Goal: Book appointment/travel/reservation

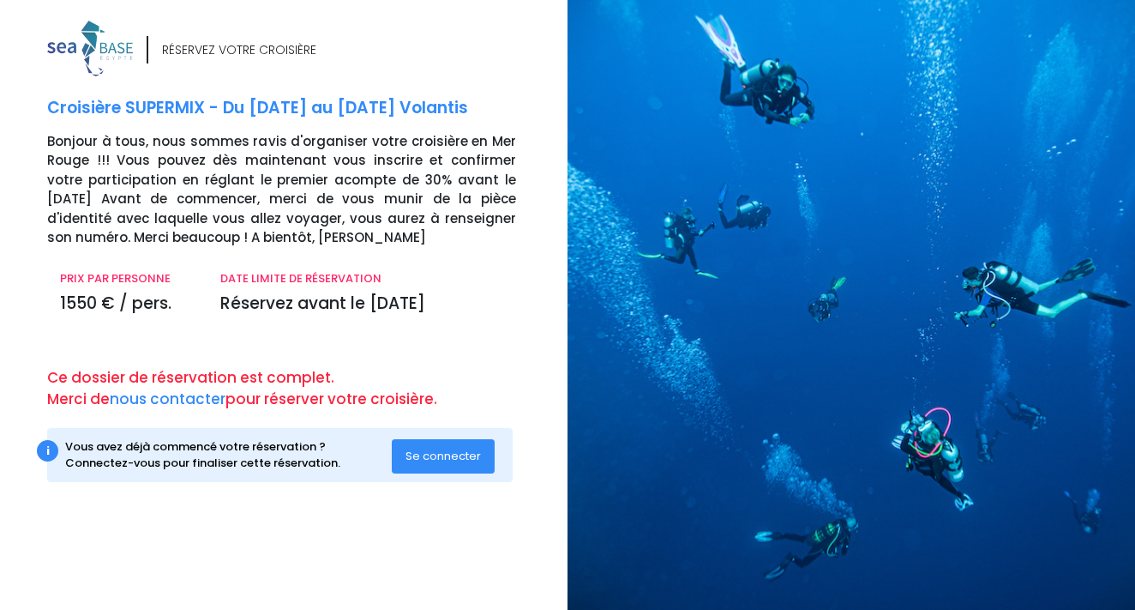
click at [432, 448] on span "Se connecter" at bounding box center [443, 456] width 75 height 16
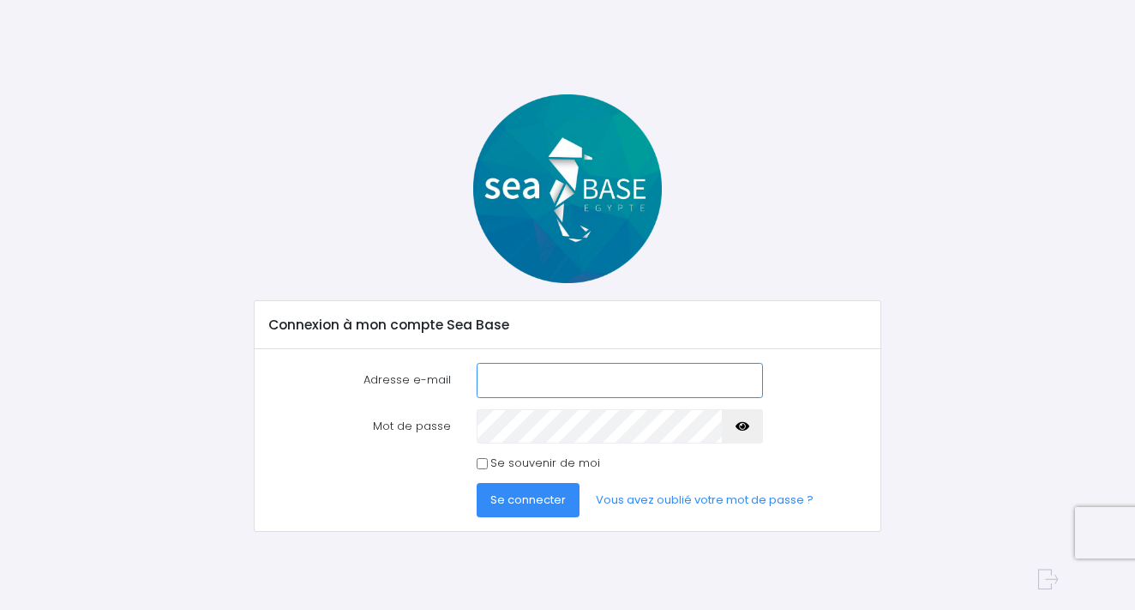
type input "[EMAIL_ADDRESS][DOMAIN_NAME]"
click at [484, 461] on input "Se souvenir de moi" at bounding box center [482, 463] width 11 height 11
checkbox input "true"
click at [524, 506] on span "Se connecter" at bounding box center [527, 499] width 75 height 16
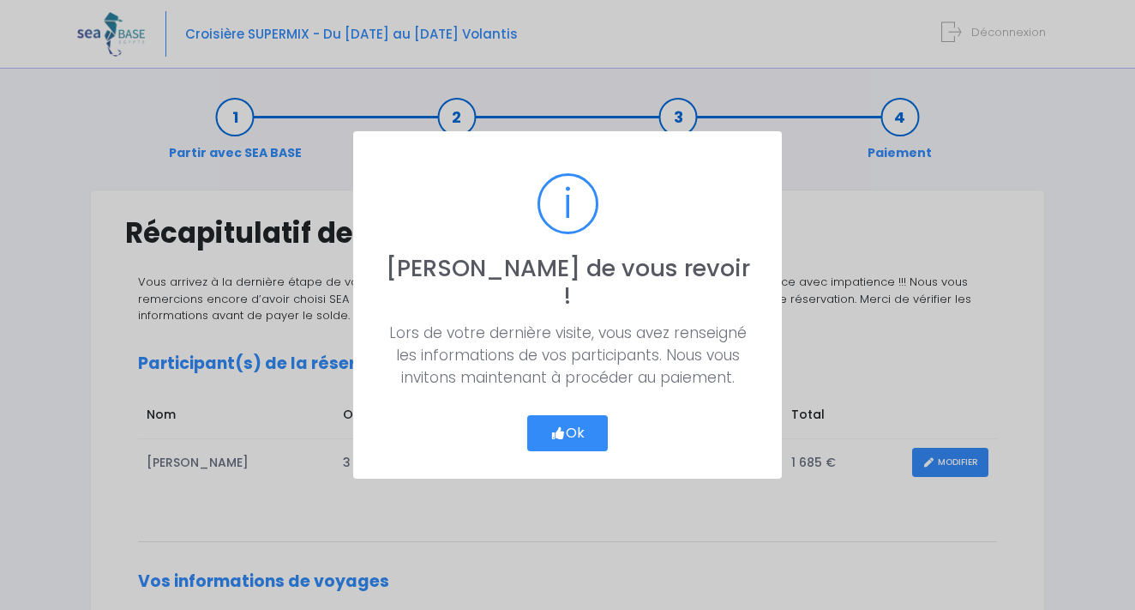
click at [569, 424] on button "Ok" at bounding box center [567, 433] width 81 height 36
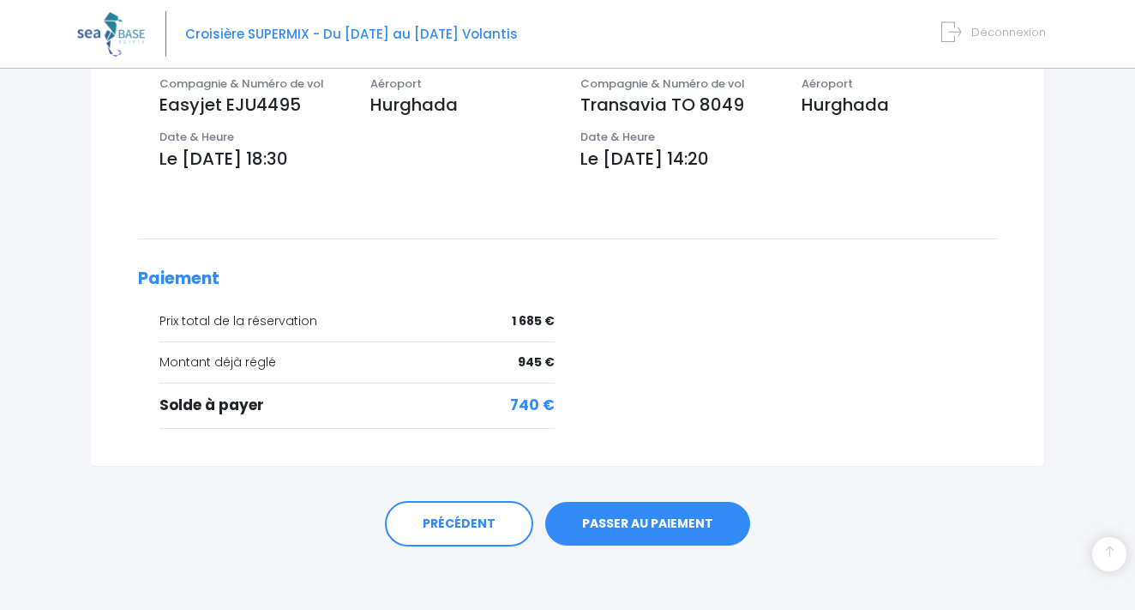
scroll to position [590, 0]
click at [634, 522] on link "PASSER AU PAIEMENT" at bounding box center [647, 525] width 205 height 45
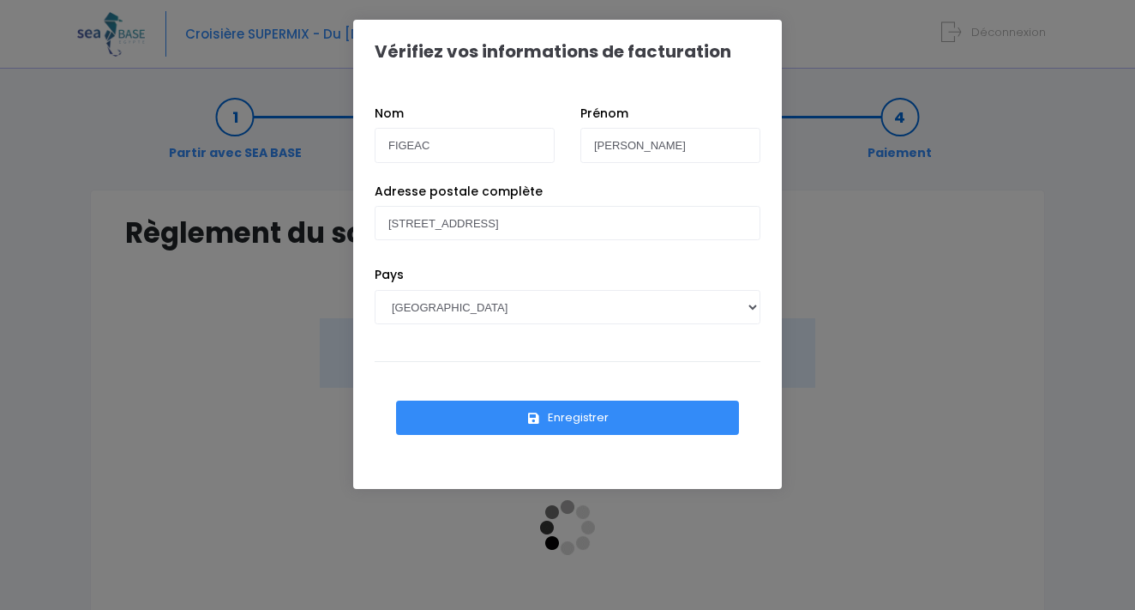
click at [614, 423] on button "Enregistrer" at bounding box center [567, 417] width 343 height 34
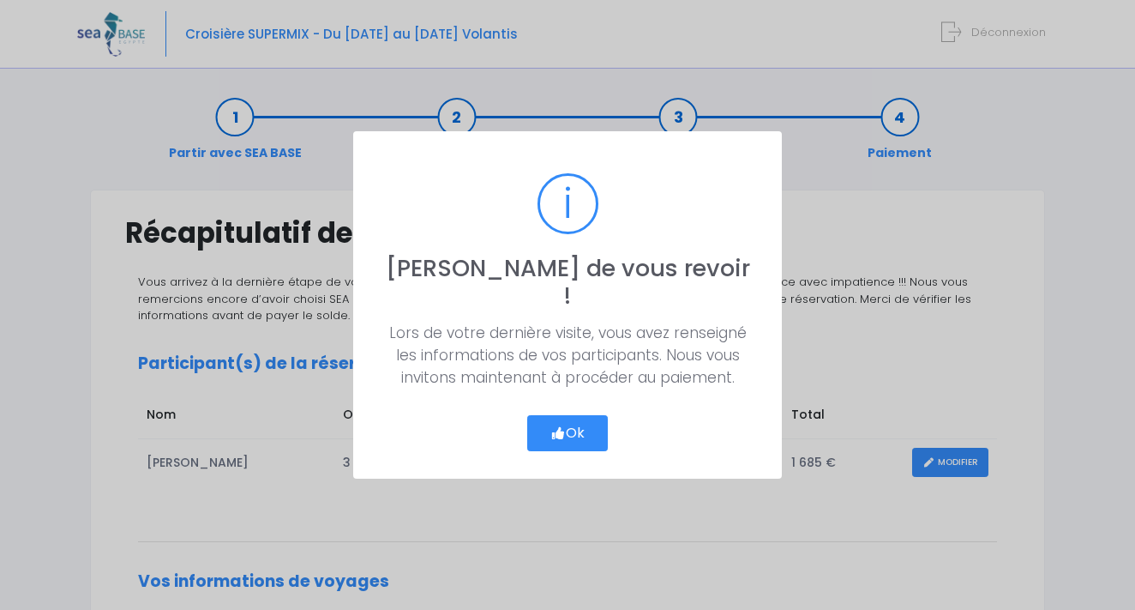
click at [559, 433] on icon "button" at bounding box center [558, 433] width 15 height 0
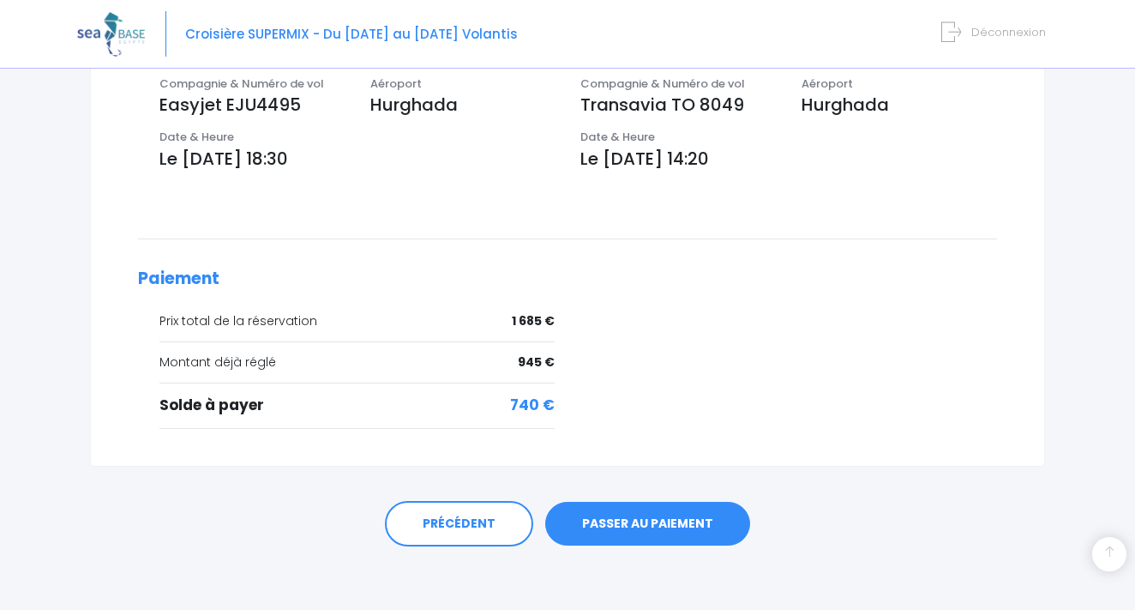
scroll to position [590, 0]
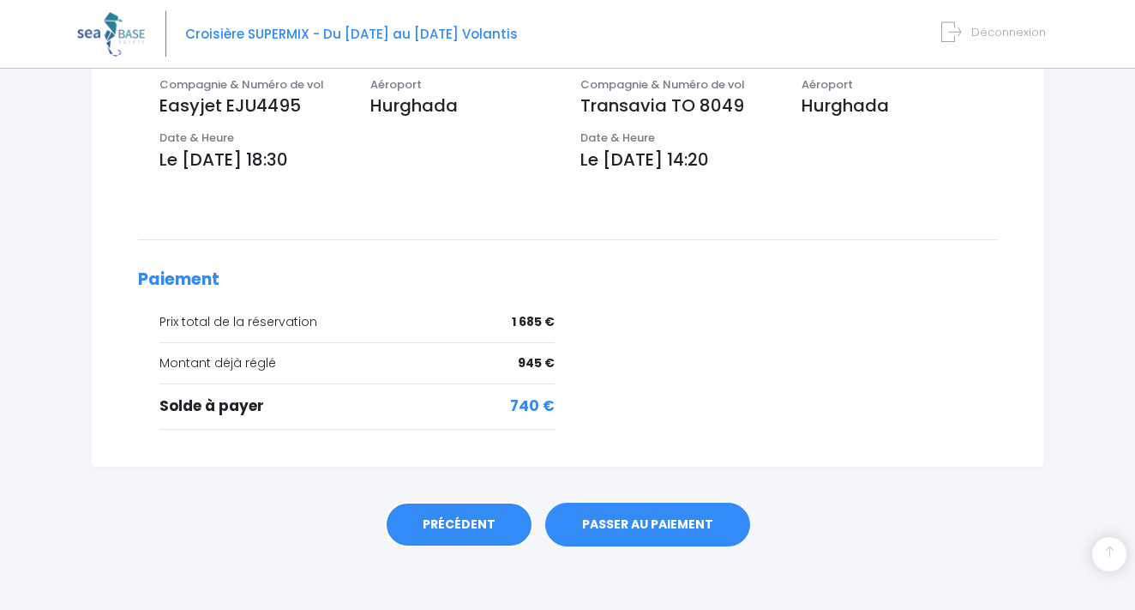
click at [439, 521] on link "PRÉCÉDENT" at bounding box center [459, 525] width 148 height 46
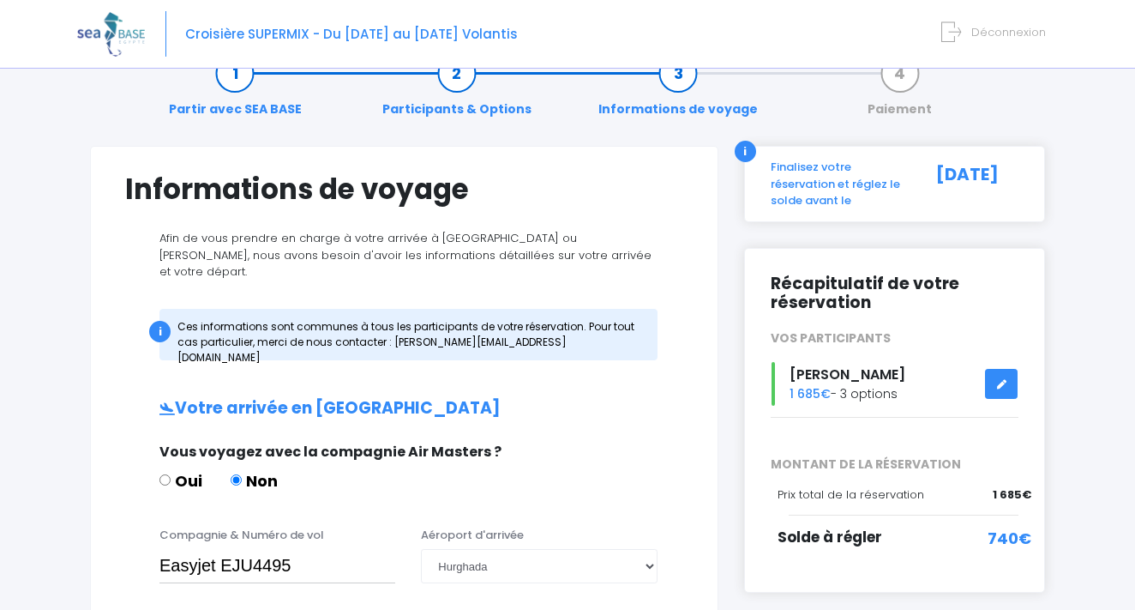
scroll to position [47, 0]
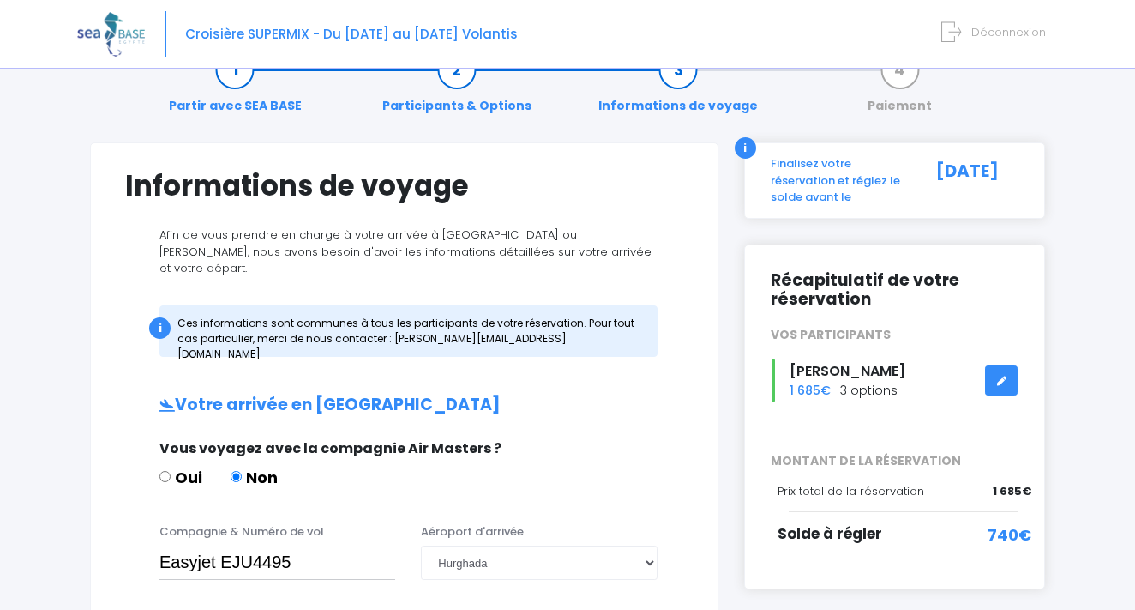
click at [460, 74] on link "Participants & Options" at bounding box center [457, 88] width 166 height 54
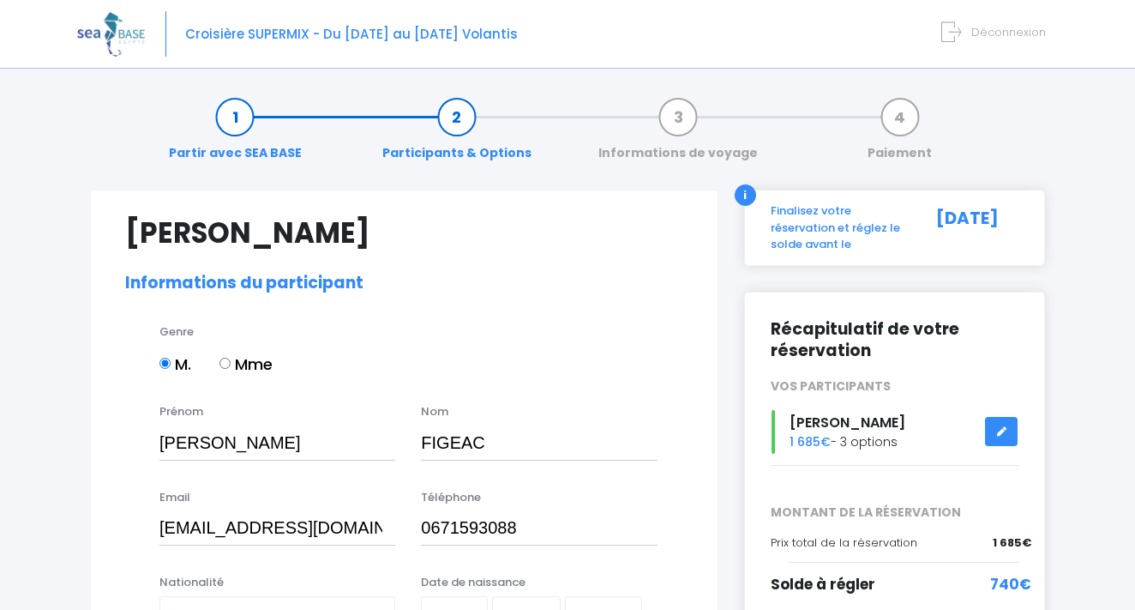
select select "N4"
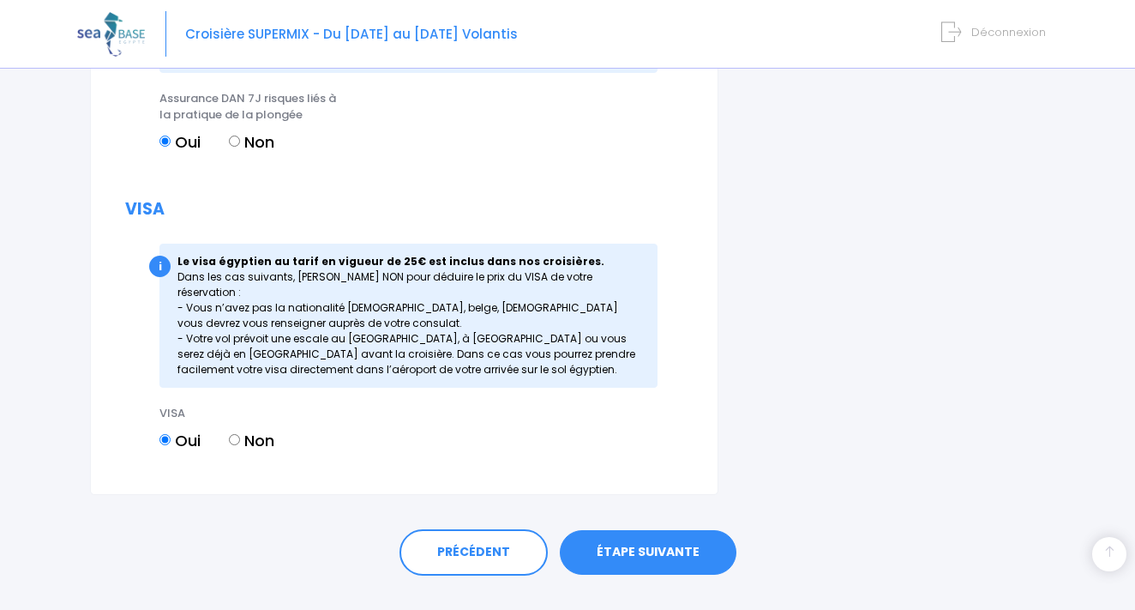
scroll to position [2055, 0]
type input "[PERSON_NAME]"
click at [647, 531] on link "ÉTAPE SUIVANTE" at bounding box center [648, 553] width 177 height 45
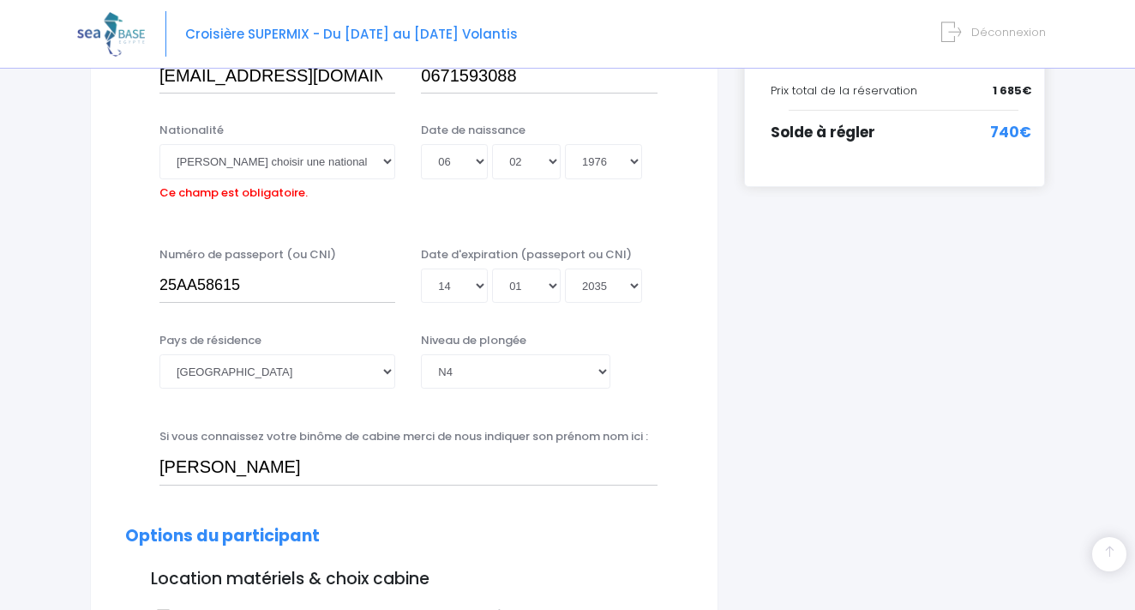
scroll to position [422, 0]
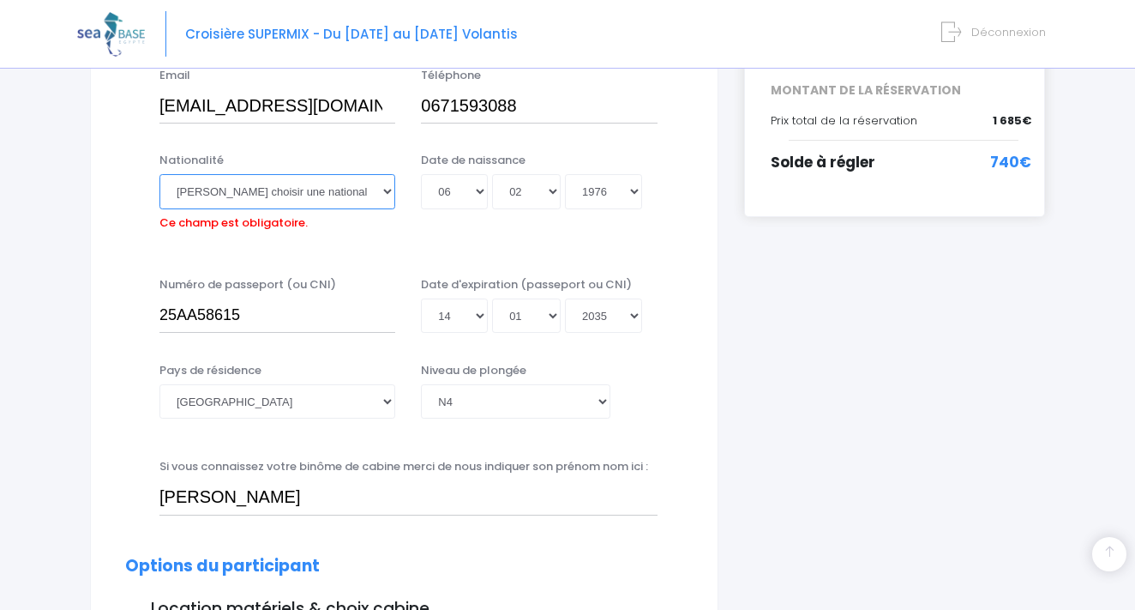
select select "Française"
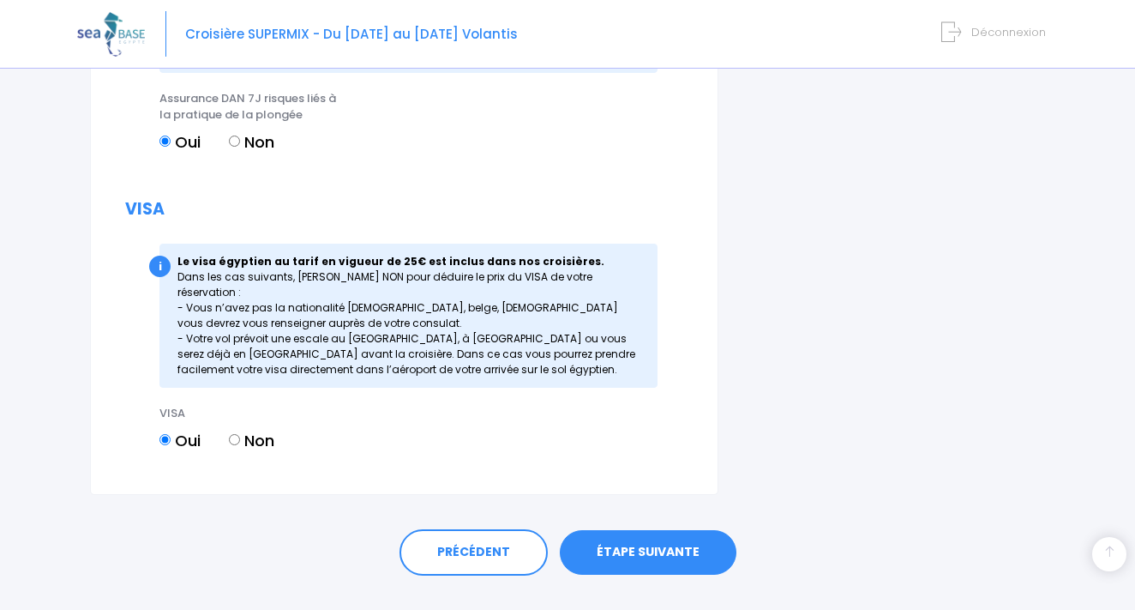
scroll to position [2055, 0]
click at [637, 531] on link "ÉTAPE SUIVANTE" at bounding box center [648, 553] width 177 height 45
